Goal: Task Accomplishment & Management: Manage account settings

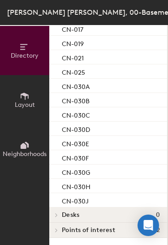
scroll to position [54, 0]
click at [22, 99] on icon at bounding box center [25, 96] width 10 height 10
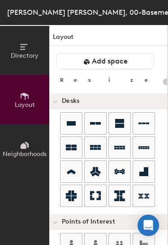
scroll to position [0, 0]
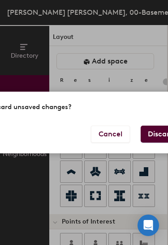
click at [162, 143] on button "Discard" at bounding box center [160, 134] width 40 height 17
